Goal: Browse casually

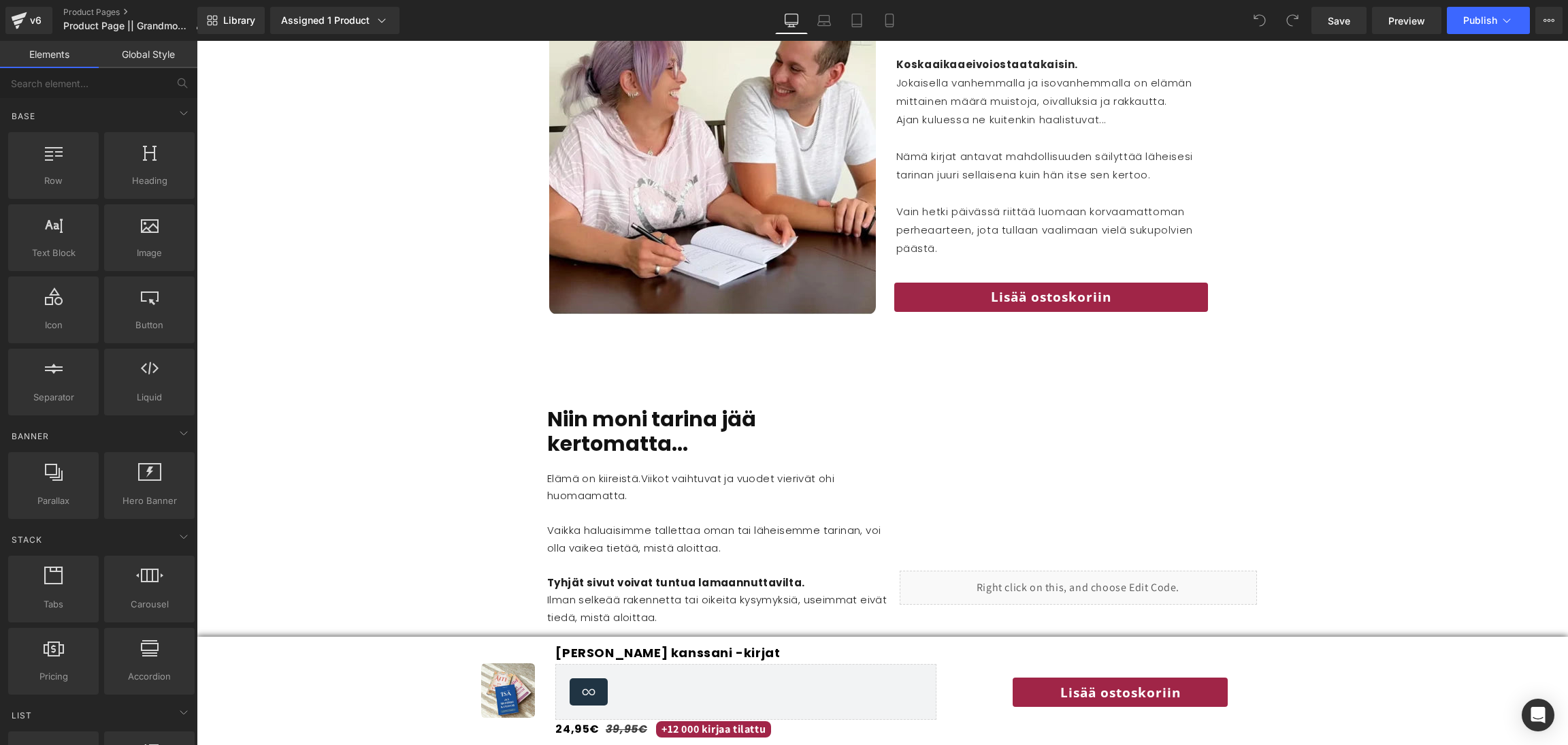
scroll to position [1790, 0]
